Goal: Transaction & Acquisition: Purchase product/service

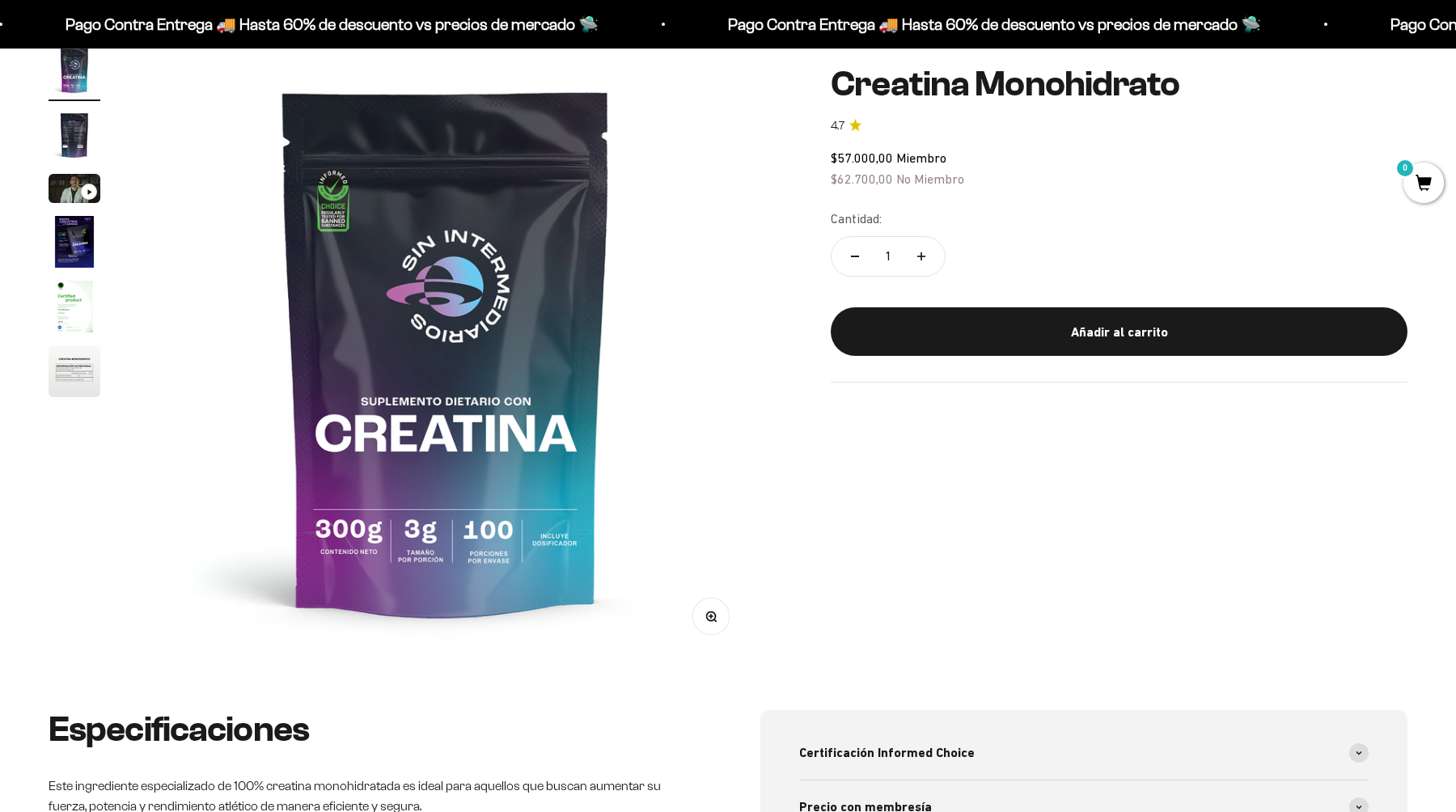
scroll to position [183, 0]
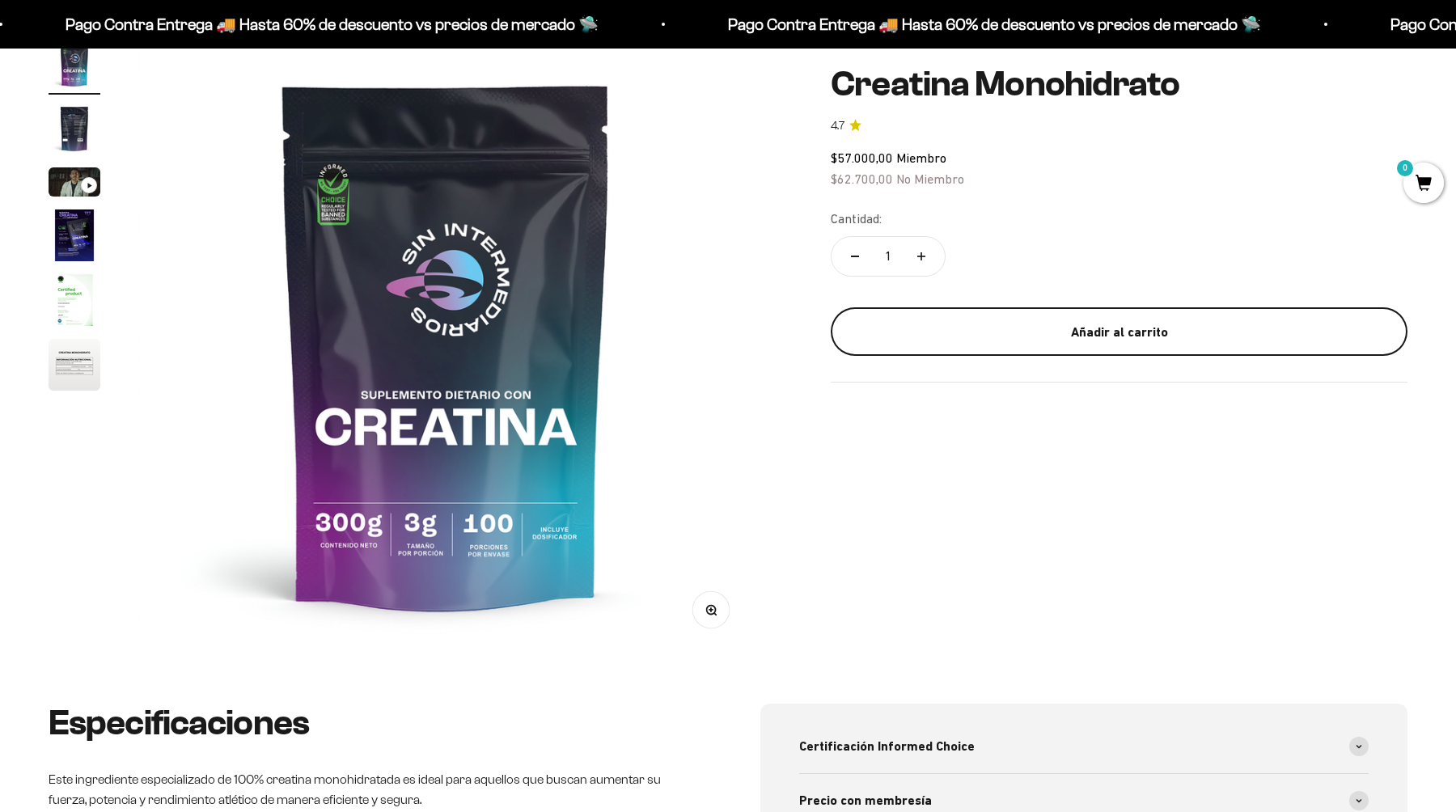
click at [1045, 332] on div "Añadir al carrito" at bounding box center [1119, 332] width 512 height 21
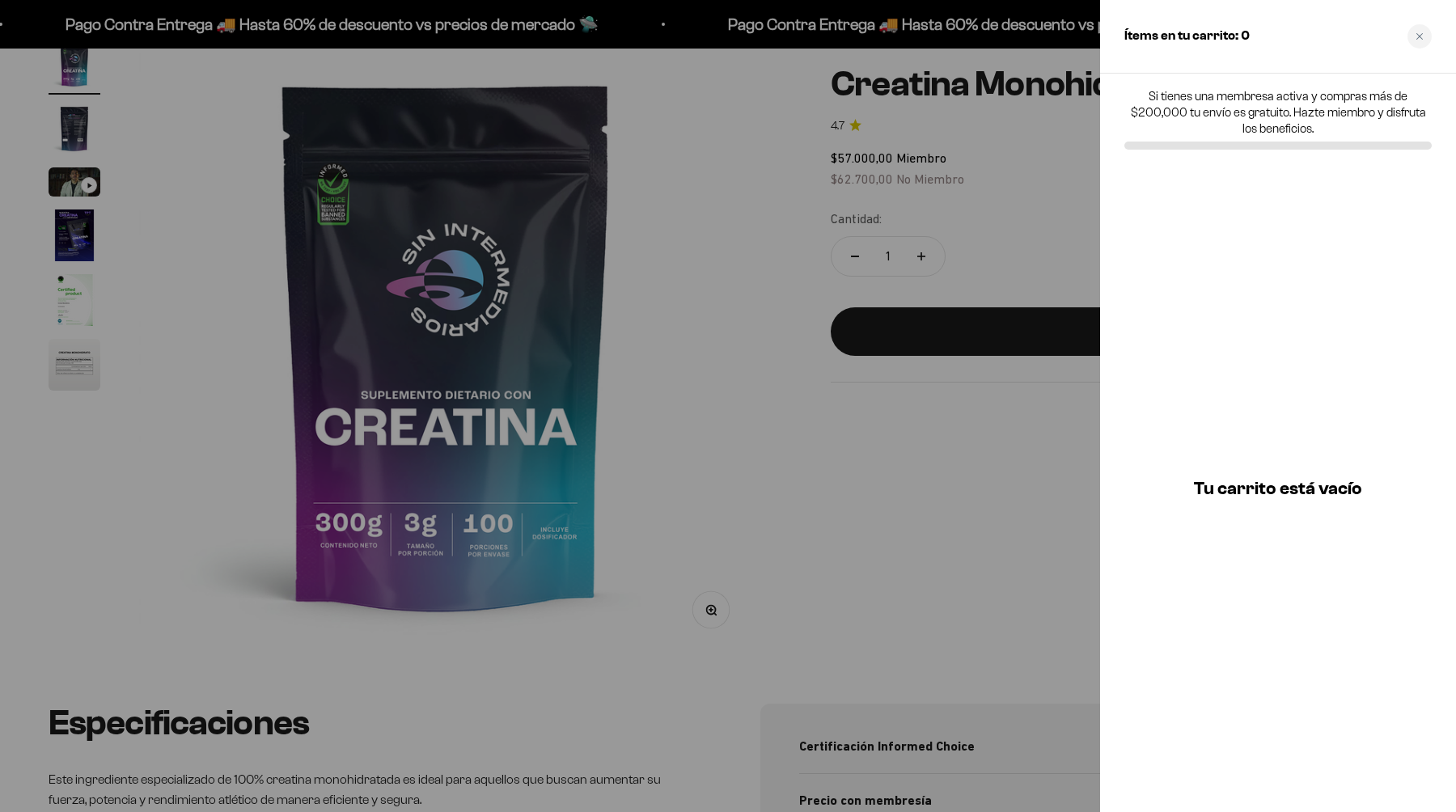
scroll to position [0, 0]
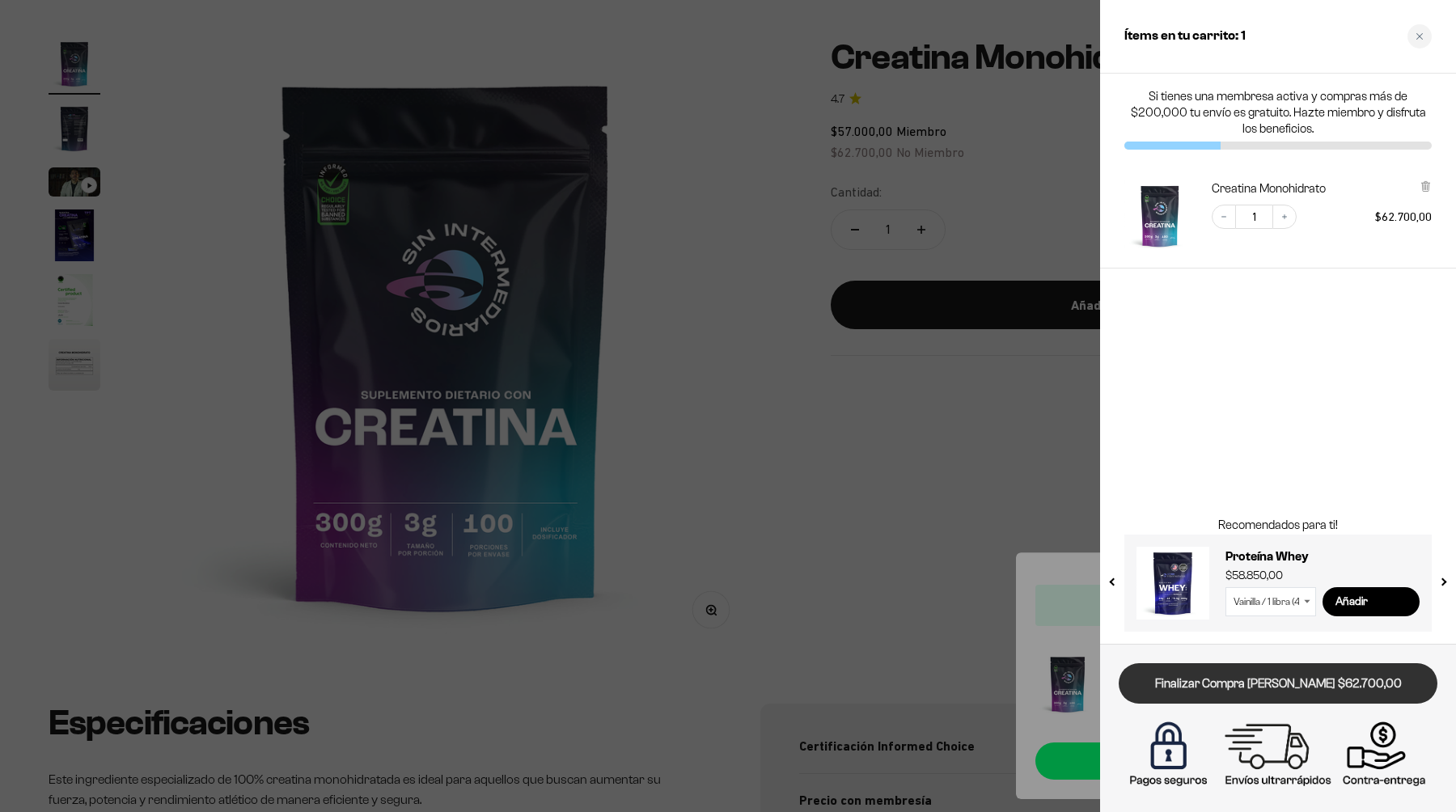
click at [1263, 681] on link "Finalizar Compra [PERSON_NAME] $62.700,00" at bounding box center [1278, 683] width 318 height 41
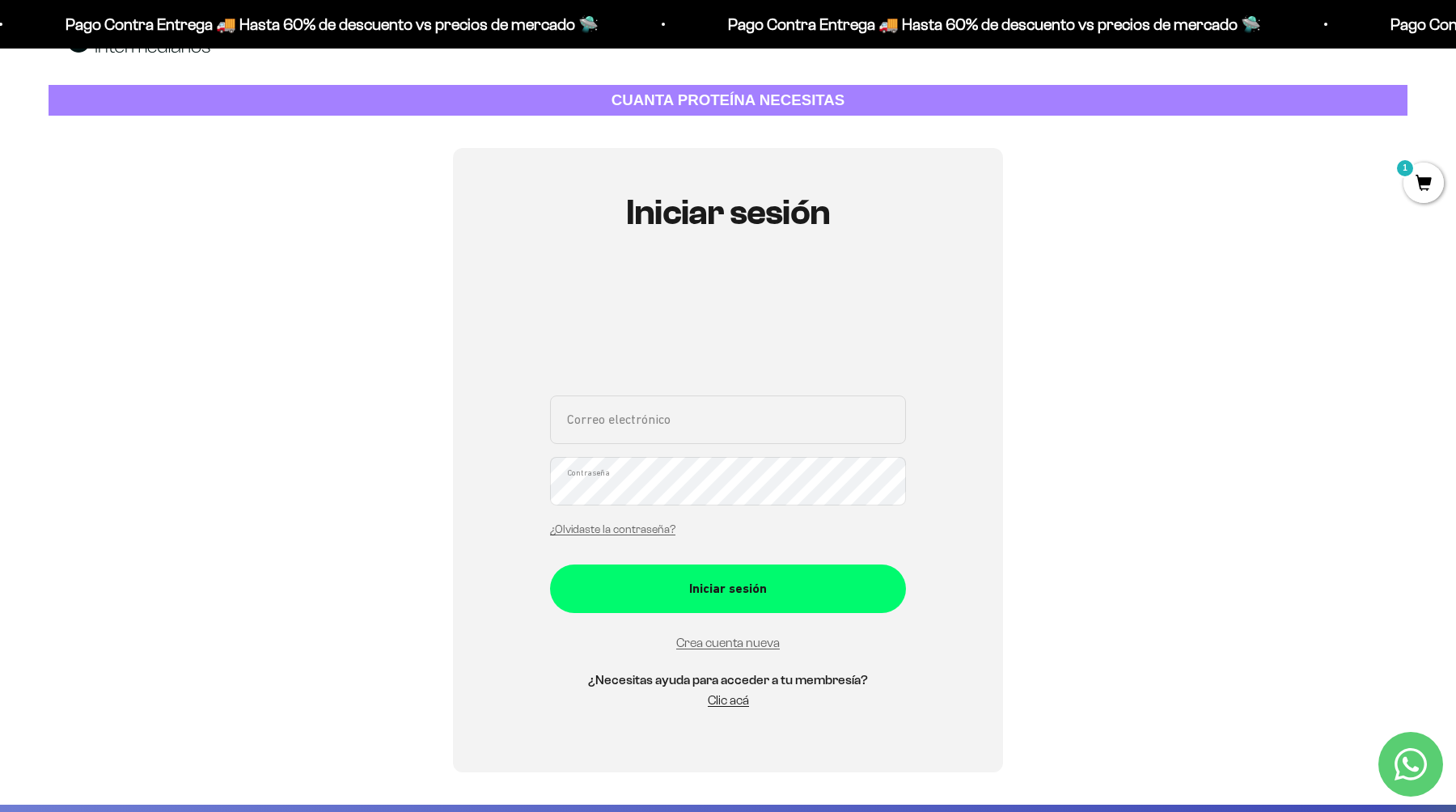
scroll to position [55, 0]
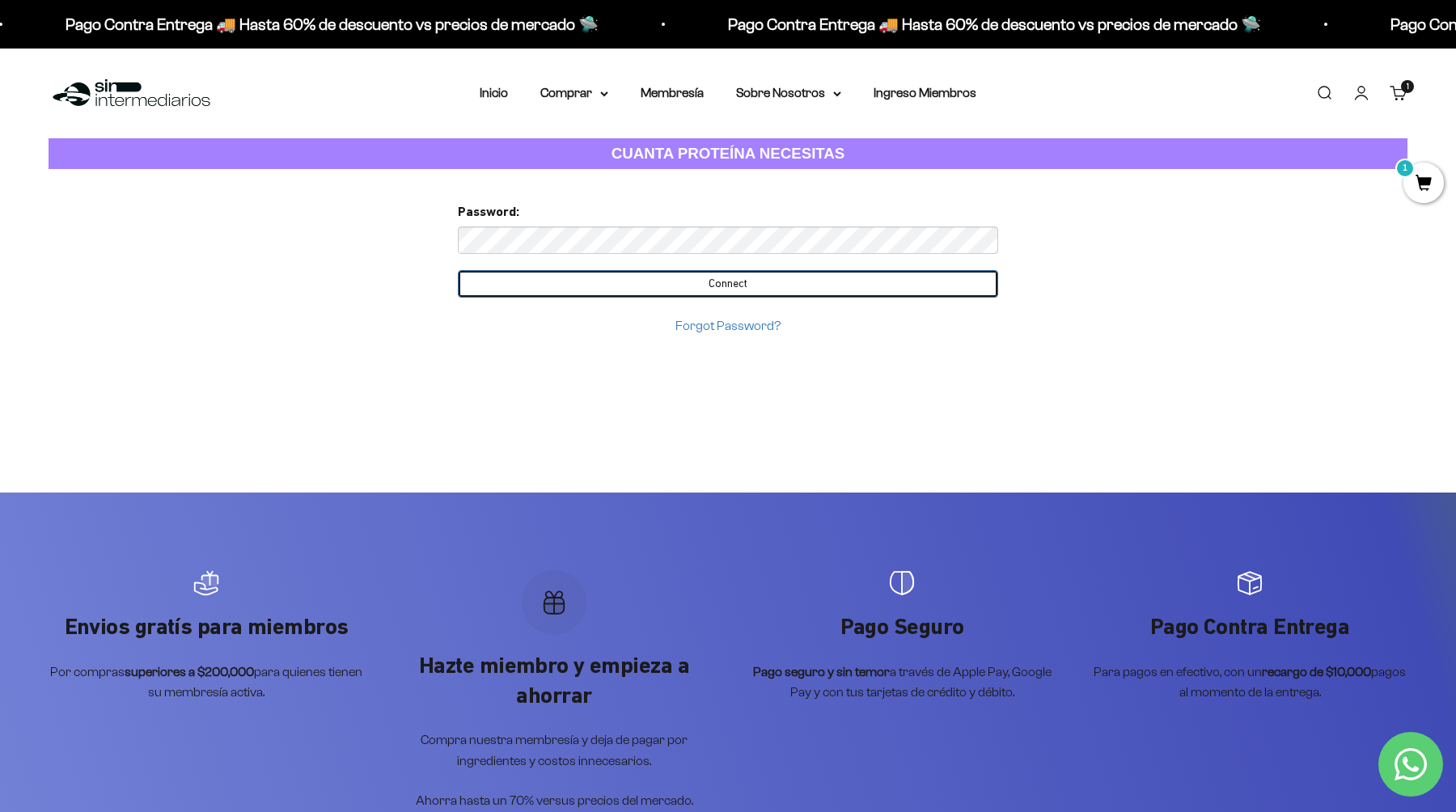
click at [730, 275] on input "Connect" at bounding box center [727, 284] width 540 height 28
